Goal: Information Seeking & Learning: Find specific fact

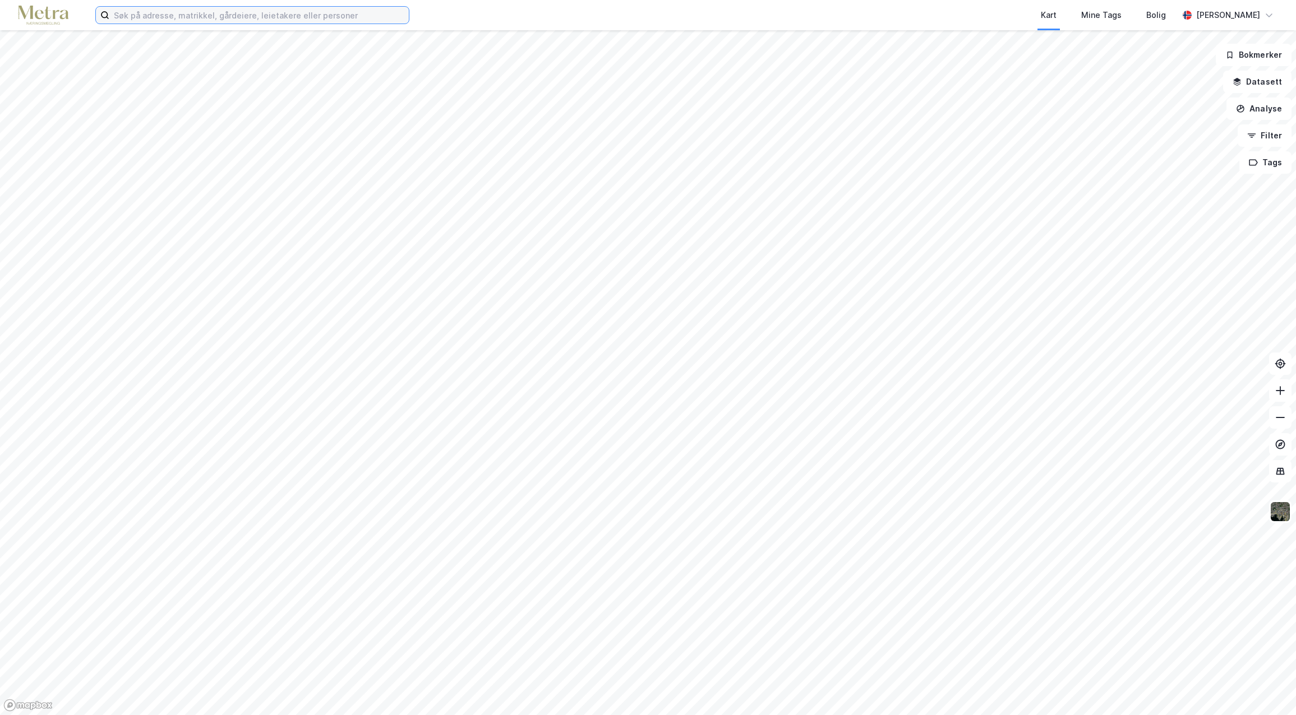
click at [150, 17] on input at bounding box center [258, 15] width 299 height 17
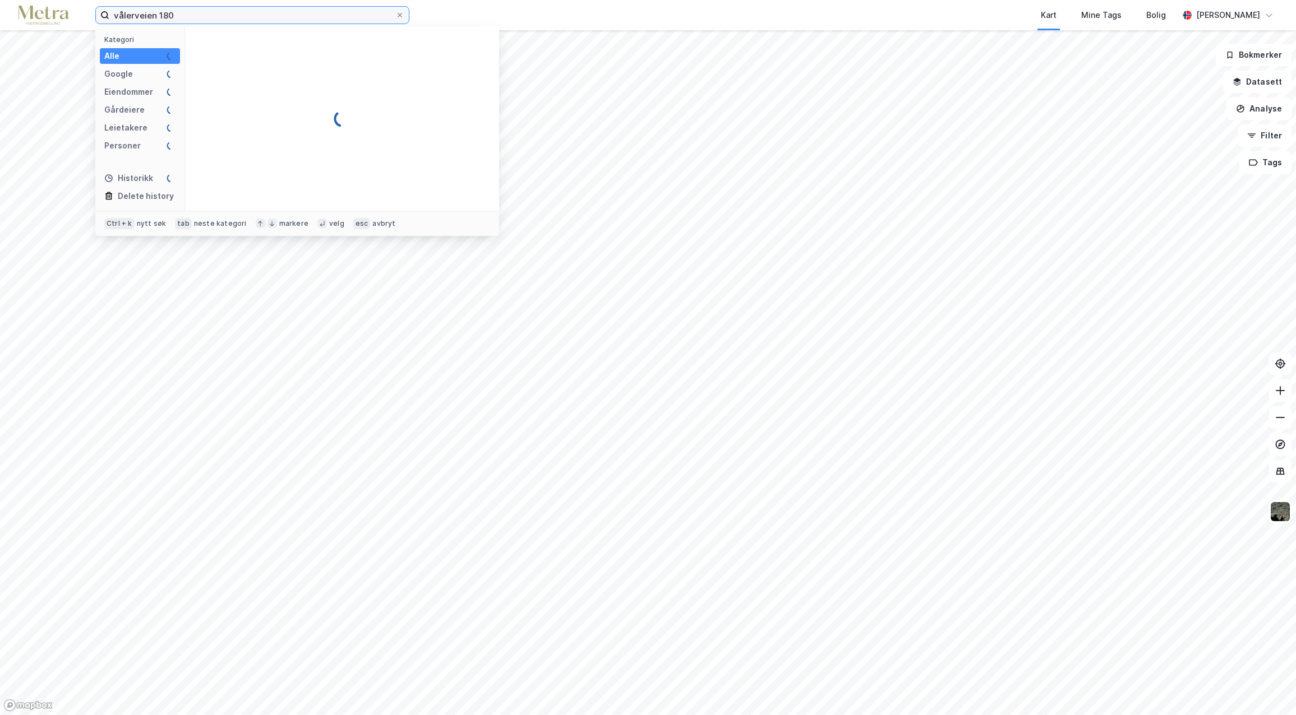
type input "vålerveien 180"
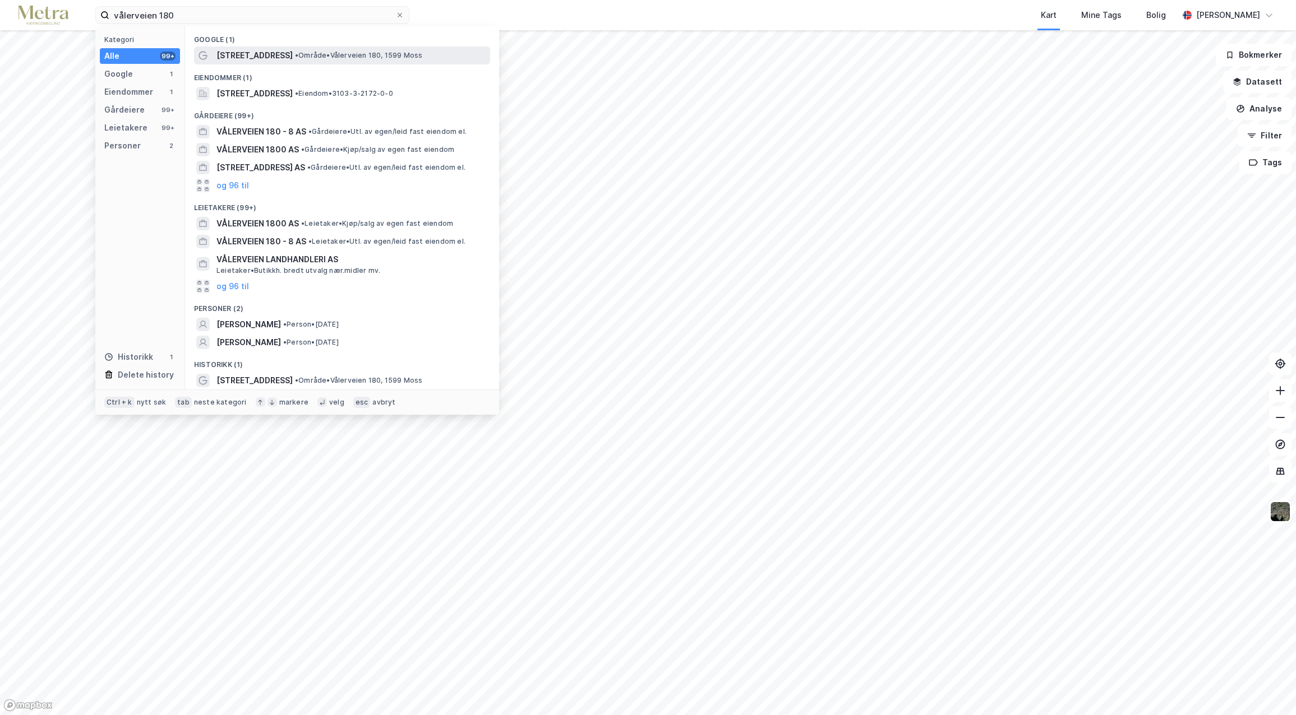
click at [295, 58] on span "• Område • [STREET_ADDRESS] Moss" at bounding box center [359, 55] width 128 height 9
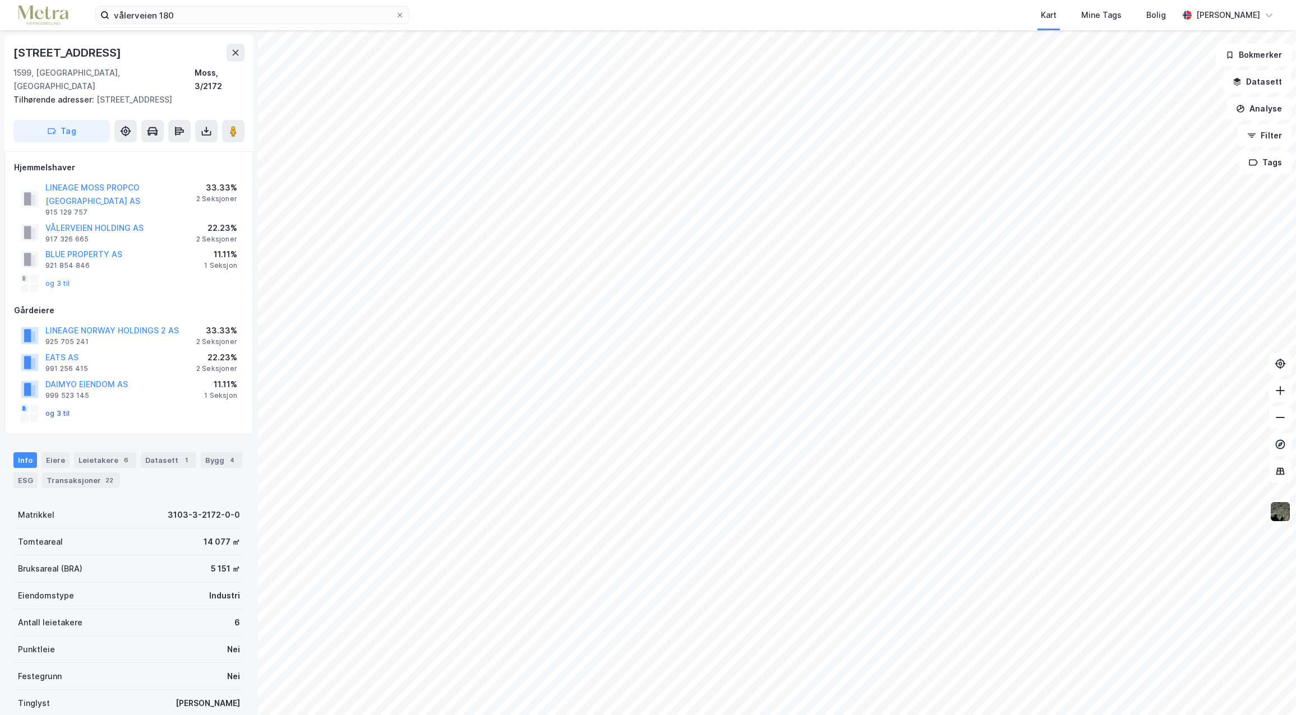
click at [0, 0] on button "og 3 til" at bounding box center [0, 0] width 0 height 0
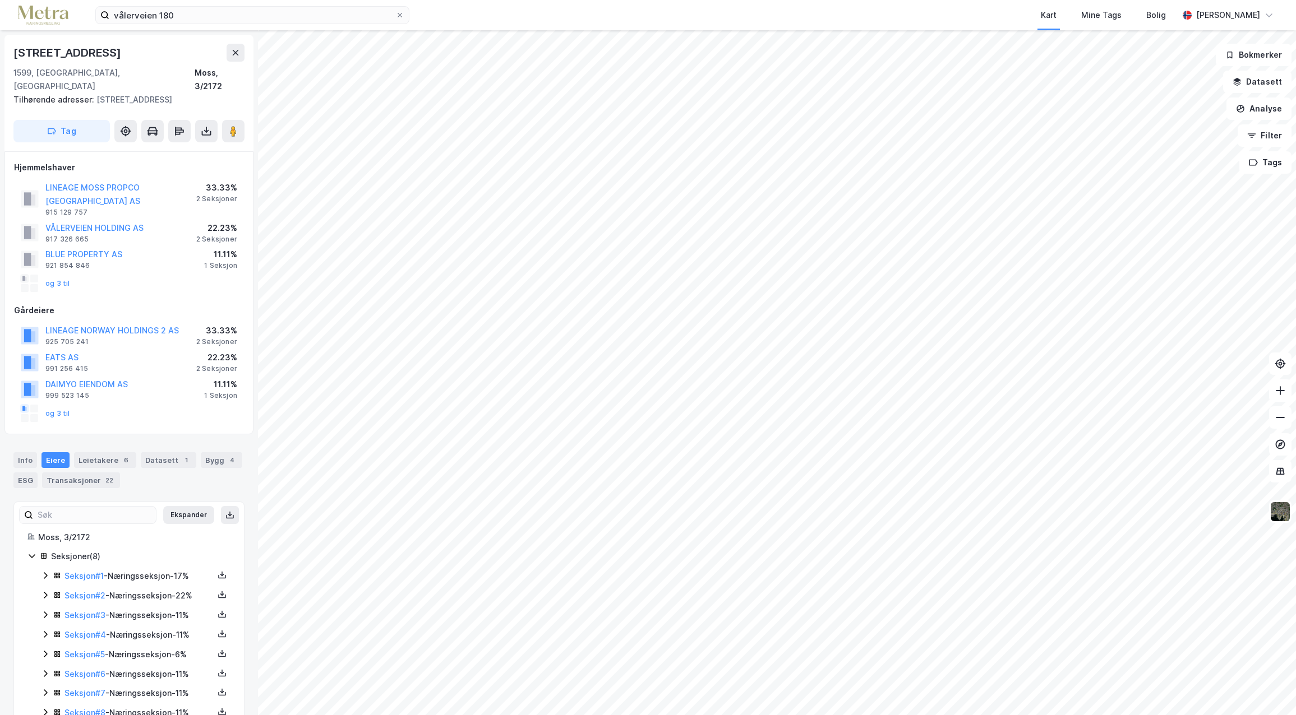
click at [85, 706] on div "Seksjon # 8 - Næringsseksjon - 11%" at bounding box center [138, 712] width 149 height 13
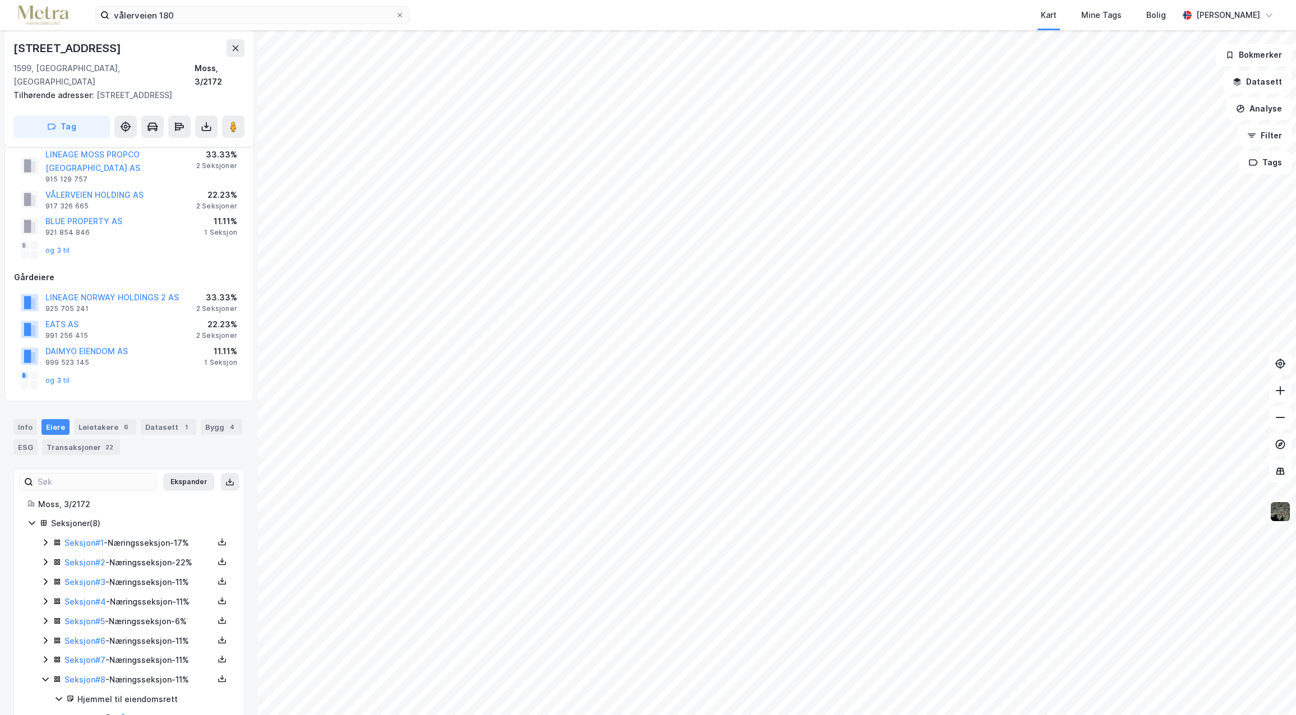
scroll to position [63, 0]
